Goal: Information Seeking & Learning: Learn about a topic

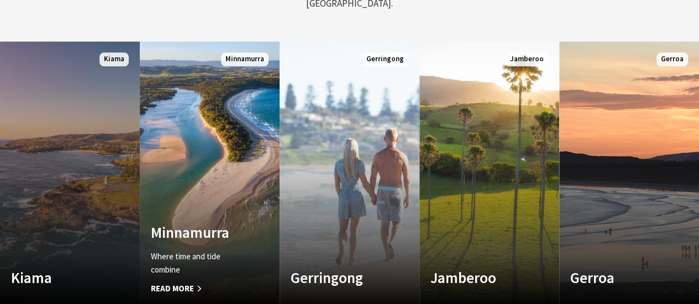
scroll to position [608, 0]
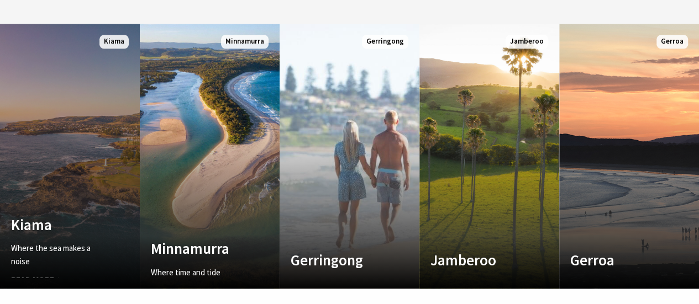
click at [66, 160] on link "Custom Image Used Kiama Where the sea makes a noise Read More Kiama" at bounding box center [70, 156] width 140 height 265
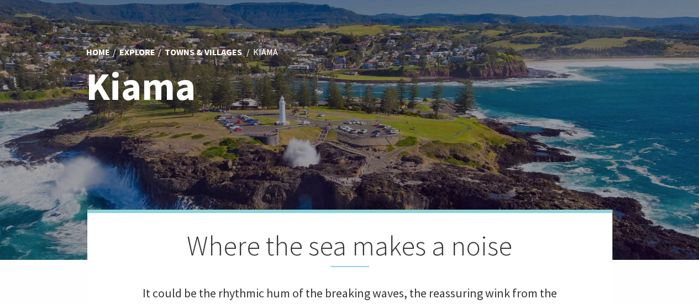
scroll to position [276, 0]
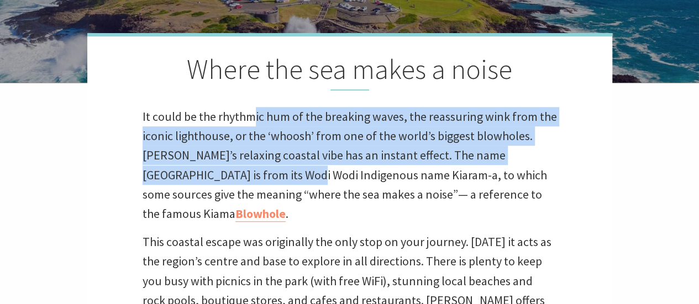
drag, startPoint x: 255, startPoint y: 118, endPoint x: 275, endPoint y: 169, distance: 54.6
click at [275, 169] on p "It could be the rhythmic hum of the breaking waves, the reassuring wink from th…" at bounding box center [350, 165] width 414 height 117
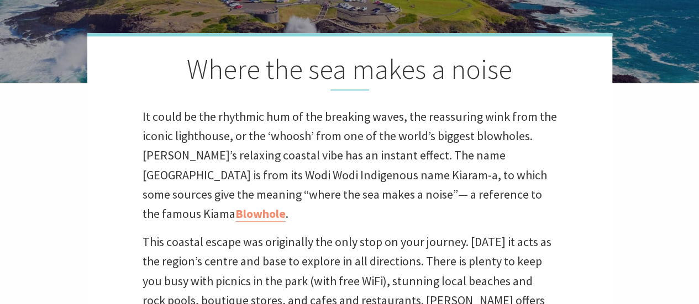
click at [285, 192] on p "It could be the rhythmic hum of the breaking waves, the reassuring wink from th…" at bounding box center [350, 165] width 414 height 117
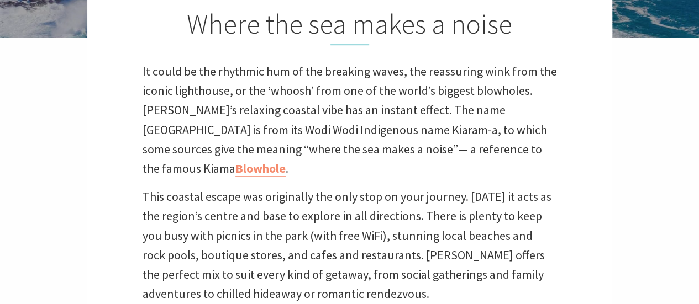
scroll to position [387, 0]
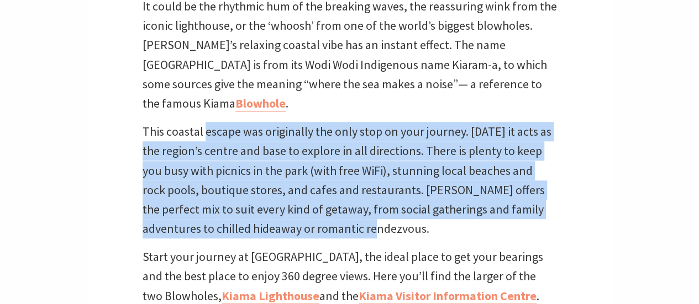
drag, startPoint x: 206, startPoint y: 105, endPoint x: 357, endPoint y: 216, distance: 188.2
click at [357, 216] on p "This coastal escape was originally the only stop on your journey. Today it acts…" at bounding box center [350, 180] width 414 height 117
click at [358, 217] on p "This coastal escape was originally the only stop on your journey. Today it acts…" at bounding box center [350, 180] width 414 height 117
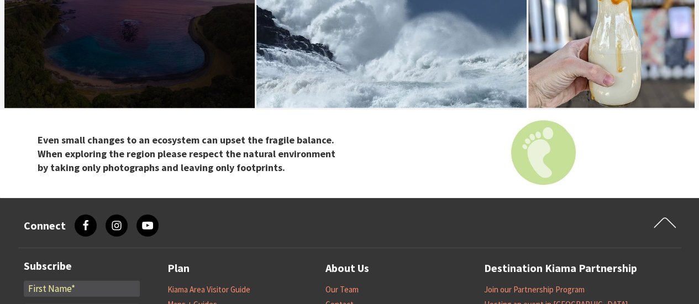
scroll to position [3748, 0]
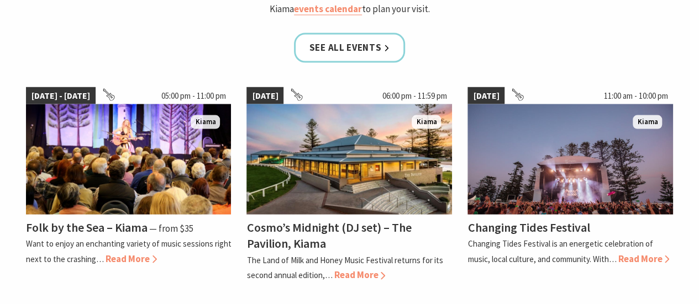
scroll to position [1160, 0]
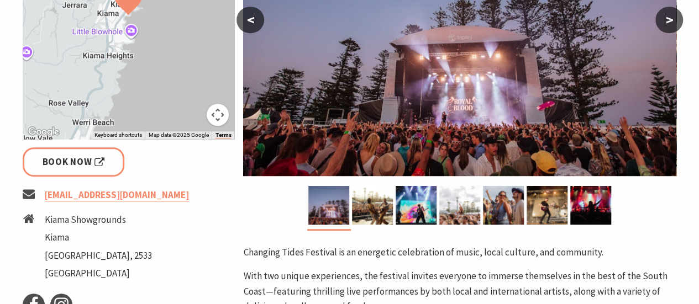
scroll to position [331, 0]
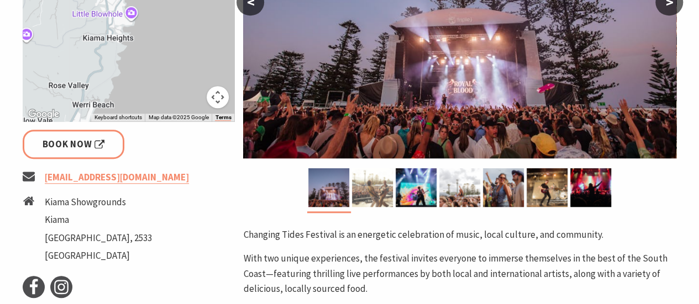
click at [378, 193] on img at bounding box center [372, 187] width 41 height 39
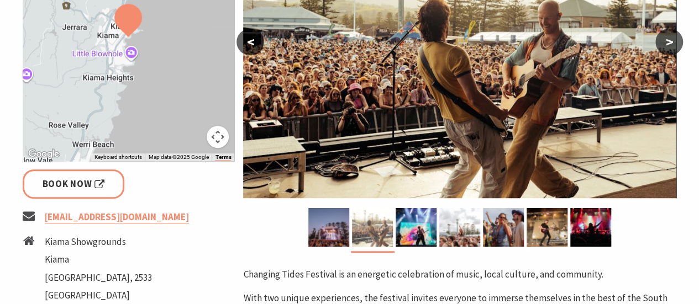
scroll to position [221, 0]
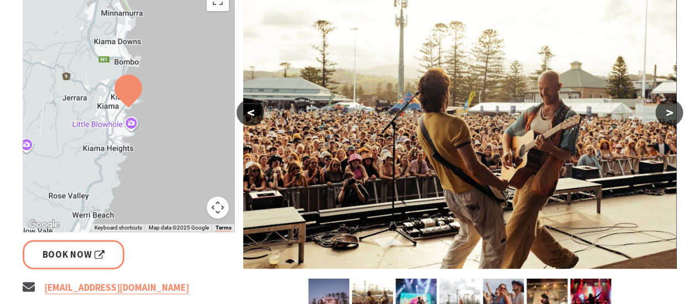
click at [681, 112] on button ">" at bounding box center [669, 112] width 28 height 27
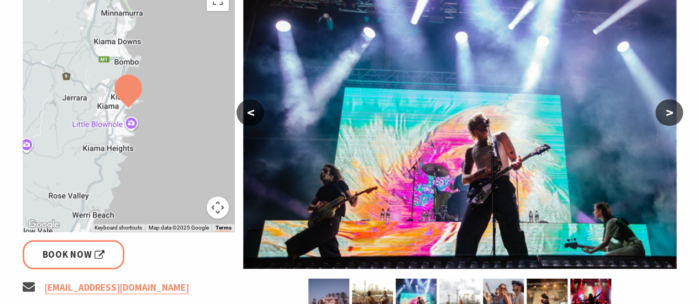
click at [677, 115] on button ">" at bounding box center [669, 112] width 28 height 27
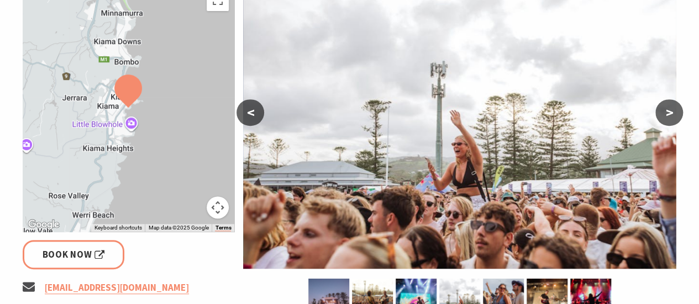
click at [677, 115] on button ">" at bounding box center [669, 112] width 28 height 27
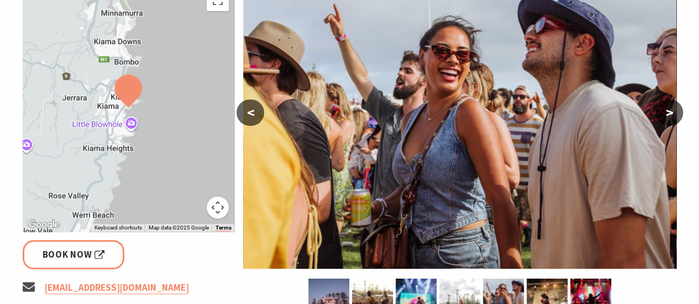
click at [677, 115] on button ">" at bounding box center [669, 112] width 28 height 27
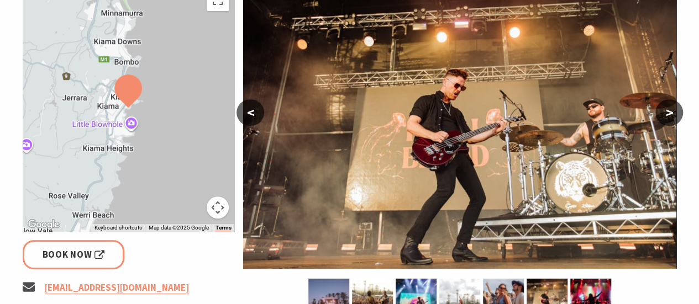
click at [674, 116] on button ">" at bounding box center [669, 112] width 28 height 27
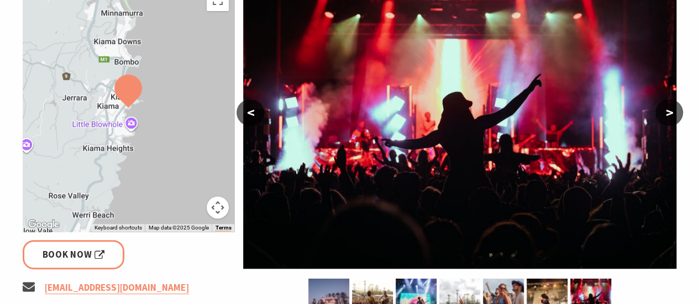
click at [673, 117] on button ">" at bounding box center [669, 112] width 28 height 27
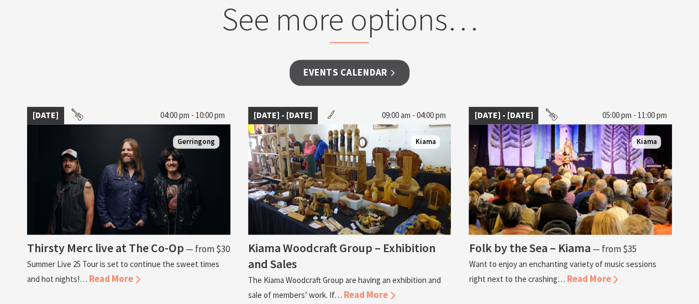
scroll to position [829, 0]
